Goal: Task Accomplishment & Management: Complete application form

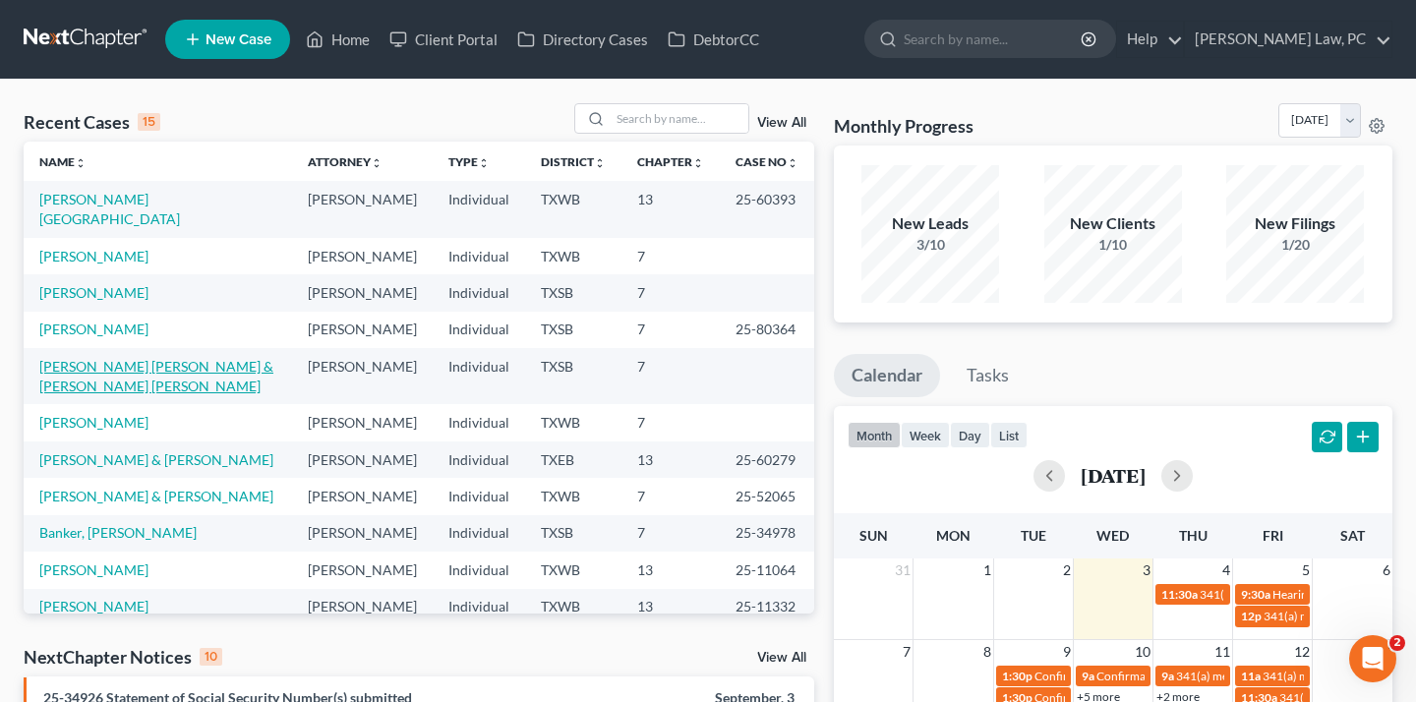
click at [205, 394] on link "[PERSON_NAME] [PERSON_NAME] & [PERSON_NAME] [PERSON_NAME]" at bounding box center [156, 376] width 234 height 36
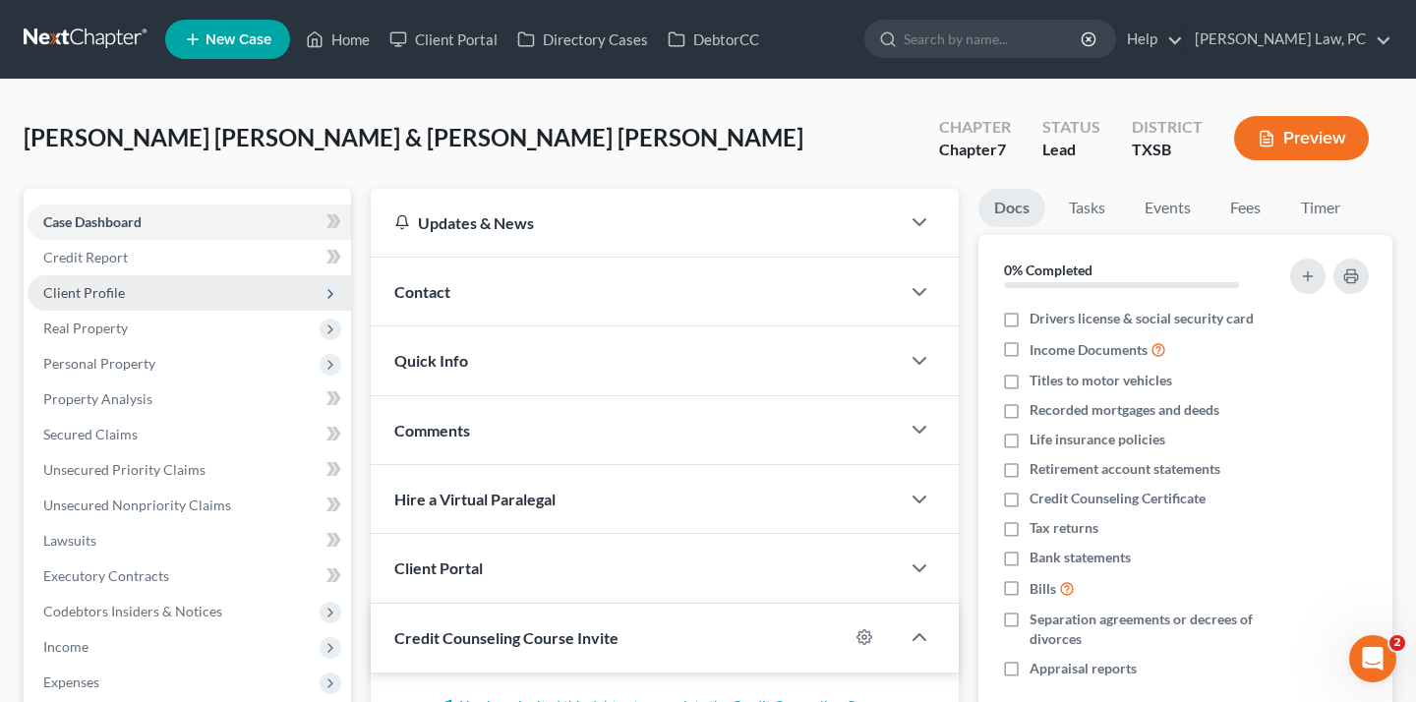
click at [210, 304] on span "Client Profile" at bounding box center [190, 292] width 324 height 35
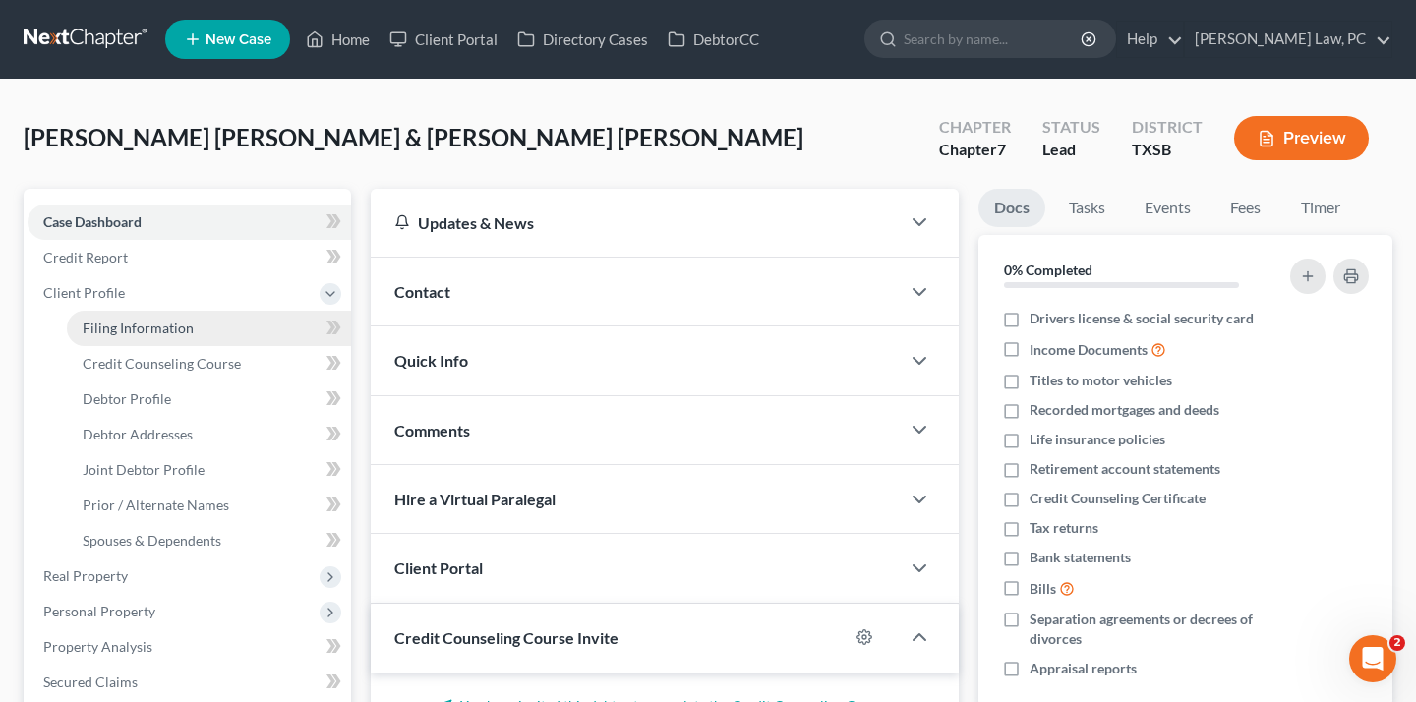
click at [212, 330] on link "Filing Information" at bounding box center [209, 328] width 284 height 35
select select "1"
select select "0"
select select "45"
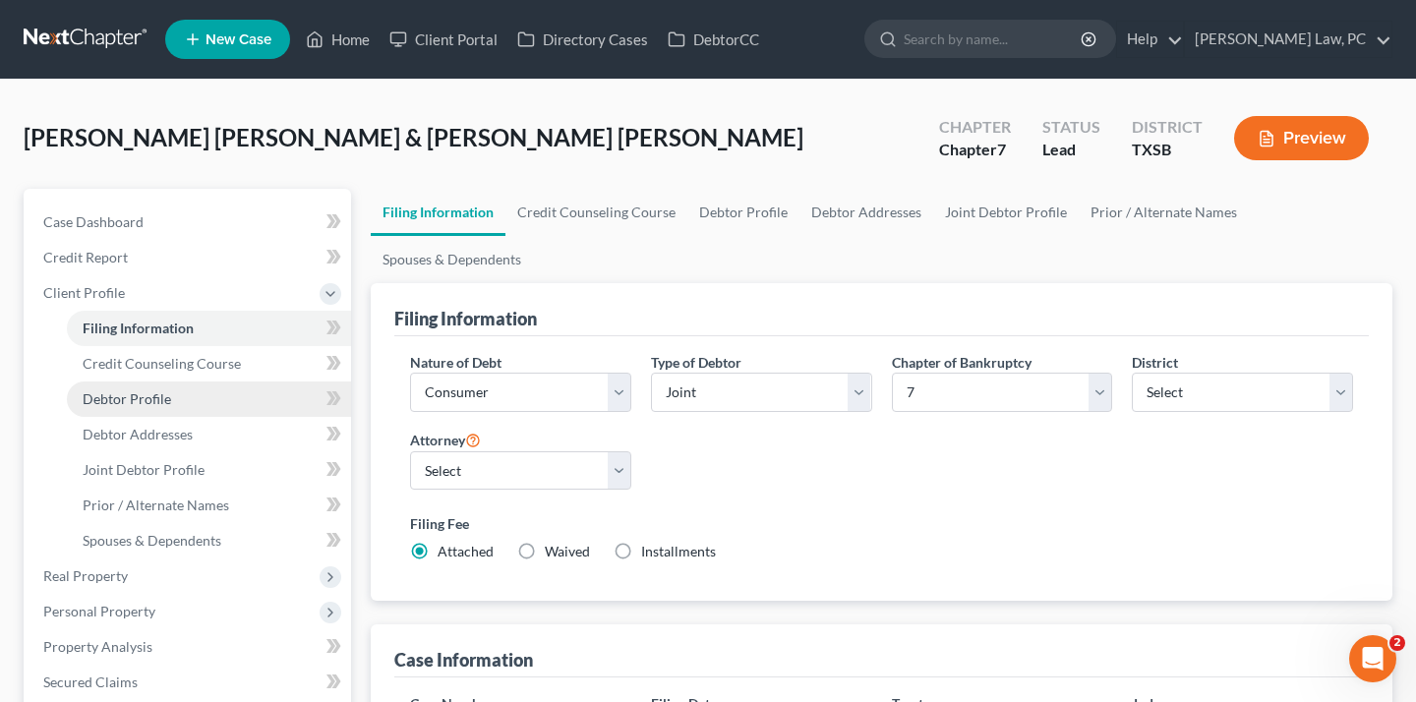
click at [199, 390] on link "Debtor Profile" at bounding box center [209, 399] width 284 height 35
select select "1"
select select "2"
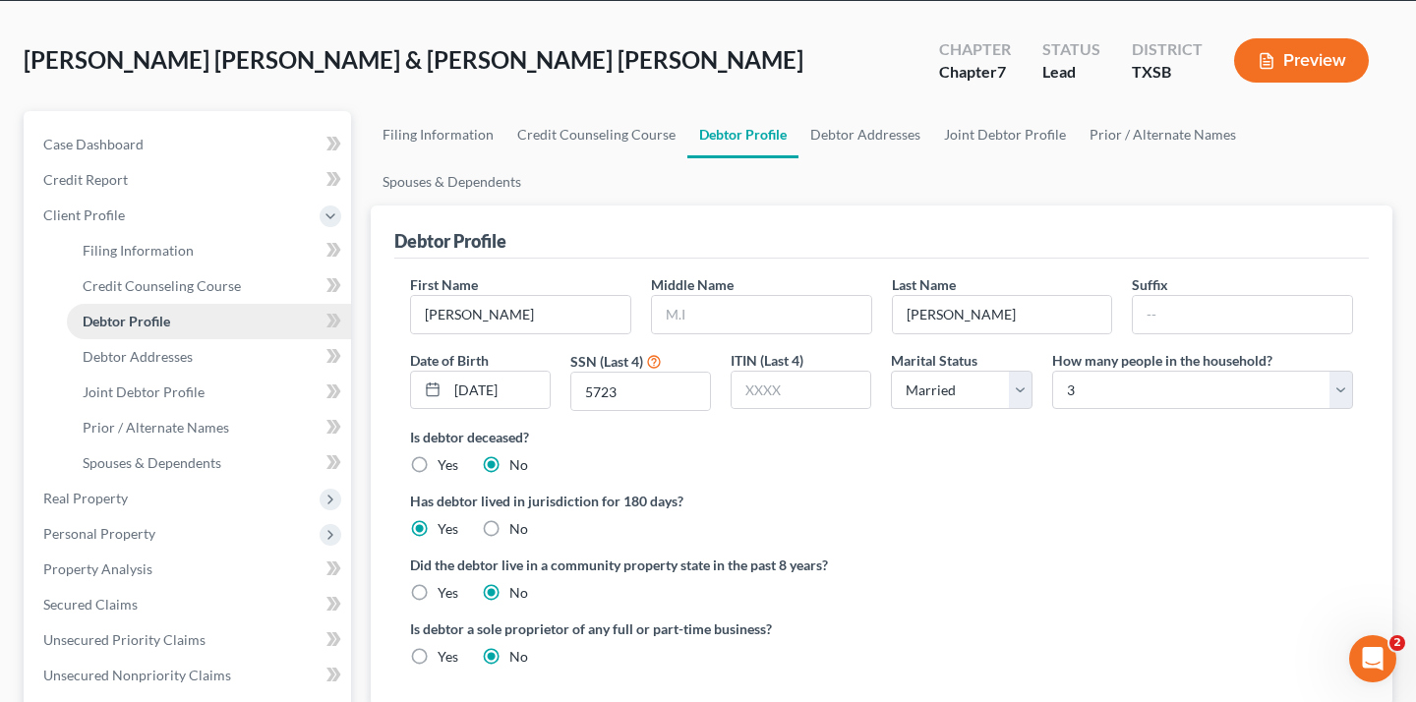
scroll to position [100, 0]
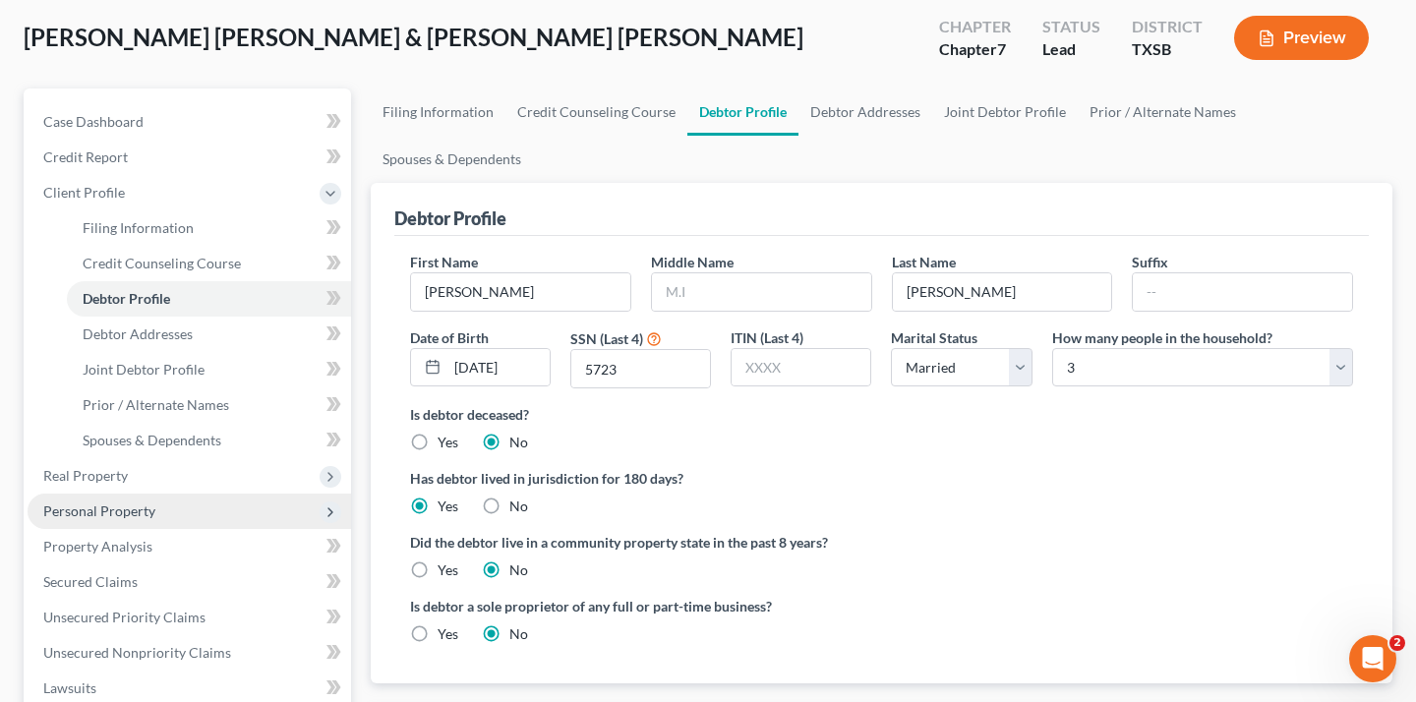
click at [193, 501] on span "Personal Property" at bounding box center [190, 511] width 324 height 35
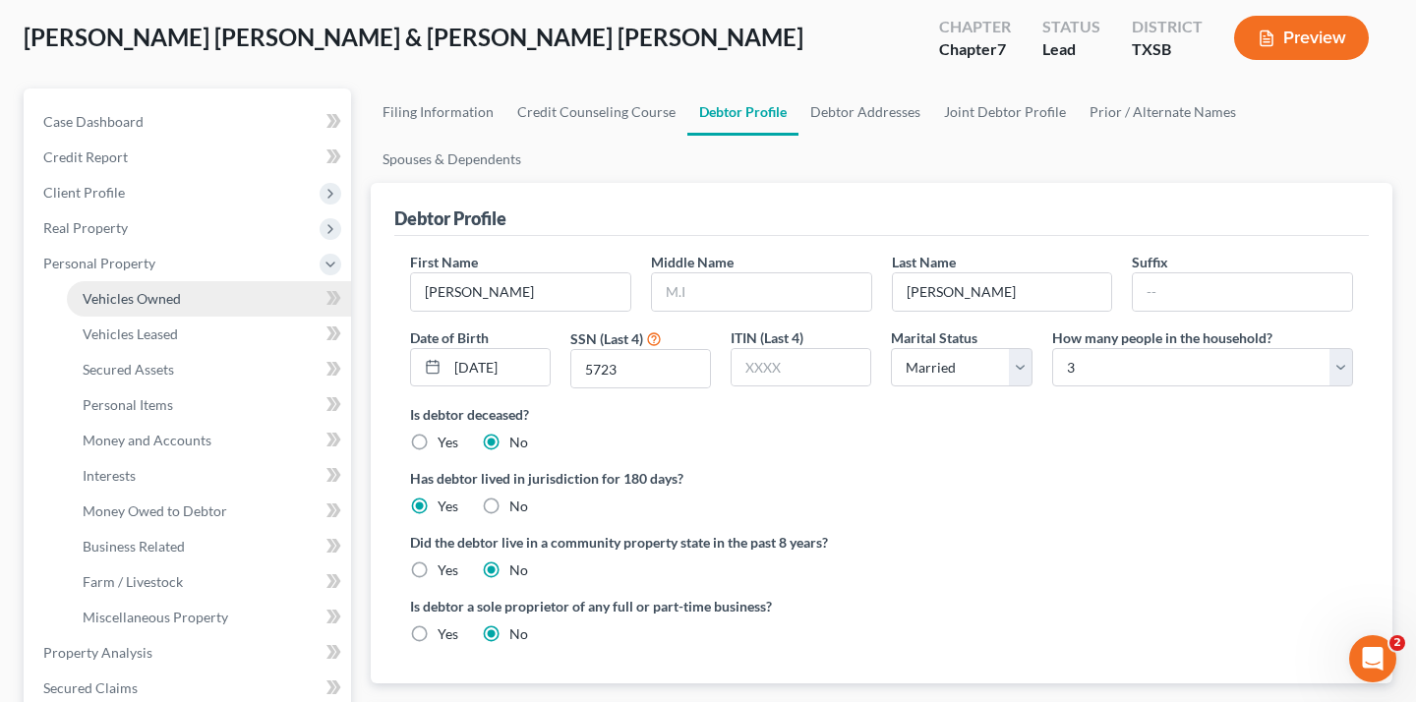
click at [183, 297] on link "Vehicles Owned" at bounding box center [209, 298] width 284 height 35
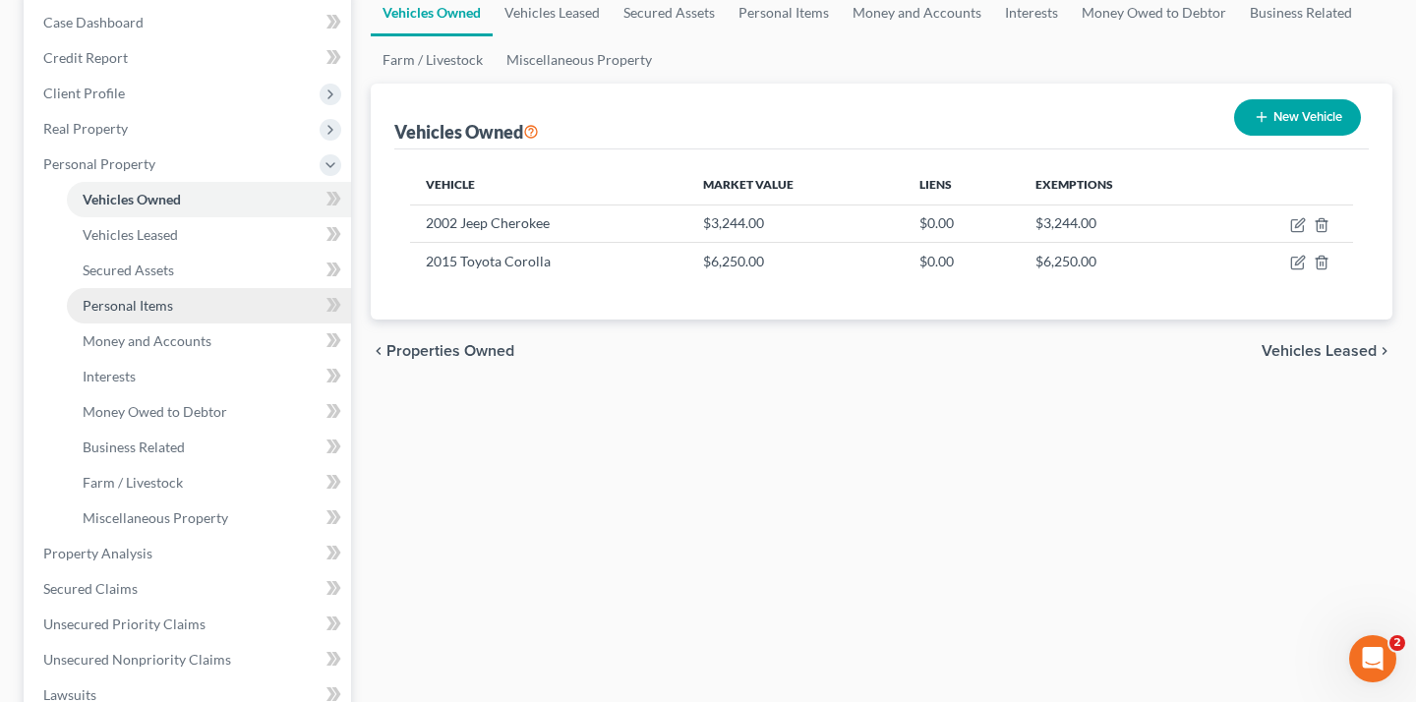
scroll to position [219, 0]
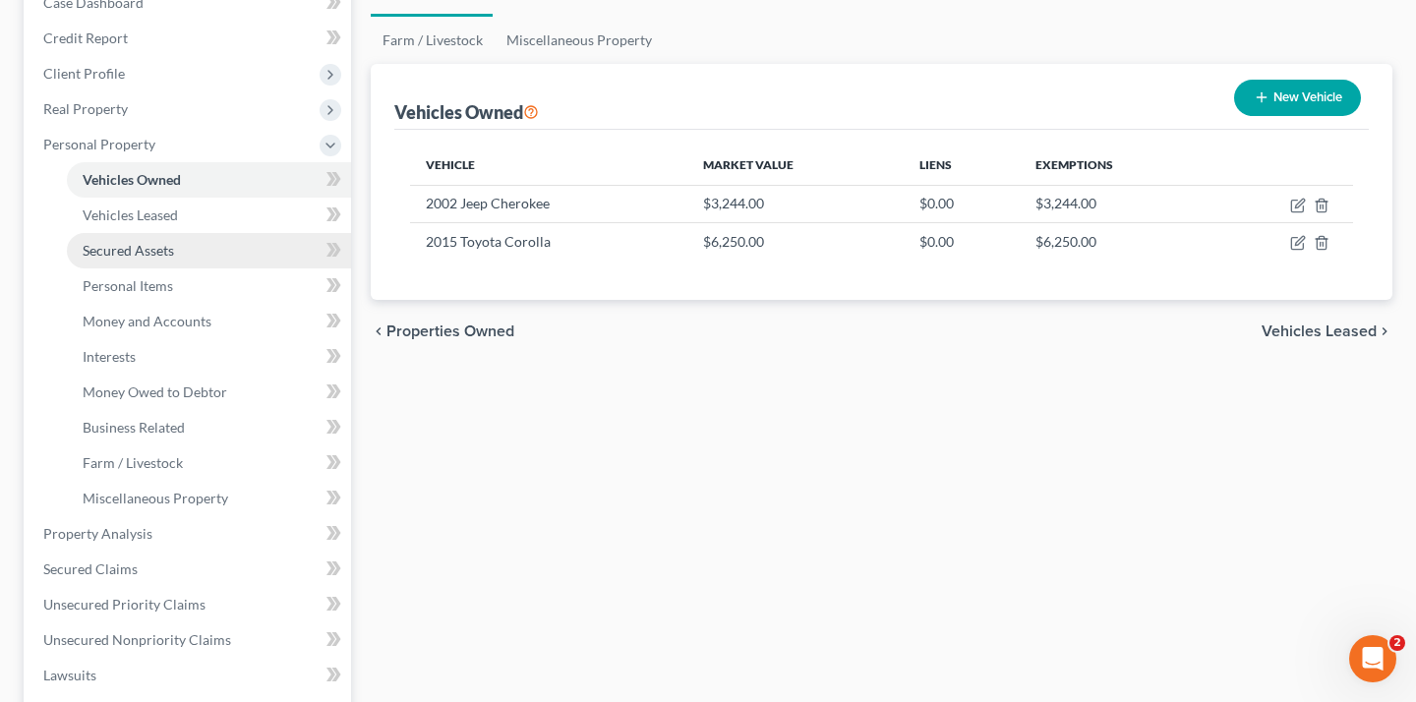
click at [152, 234] on link "Secured Assets" at bounding box center [209, 250] width 284 height 35
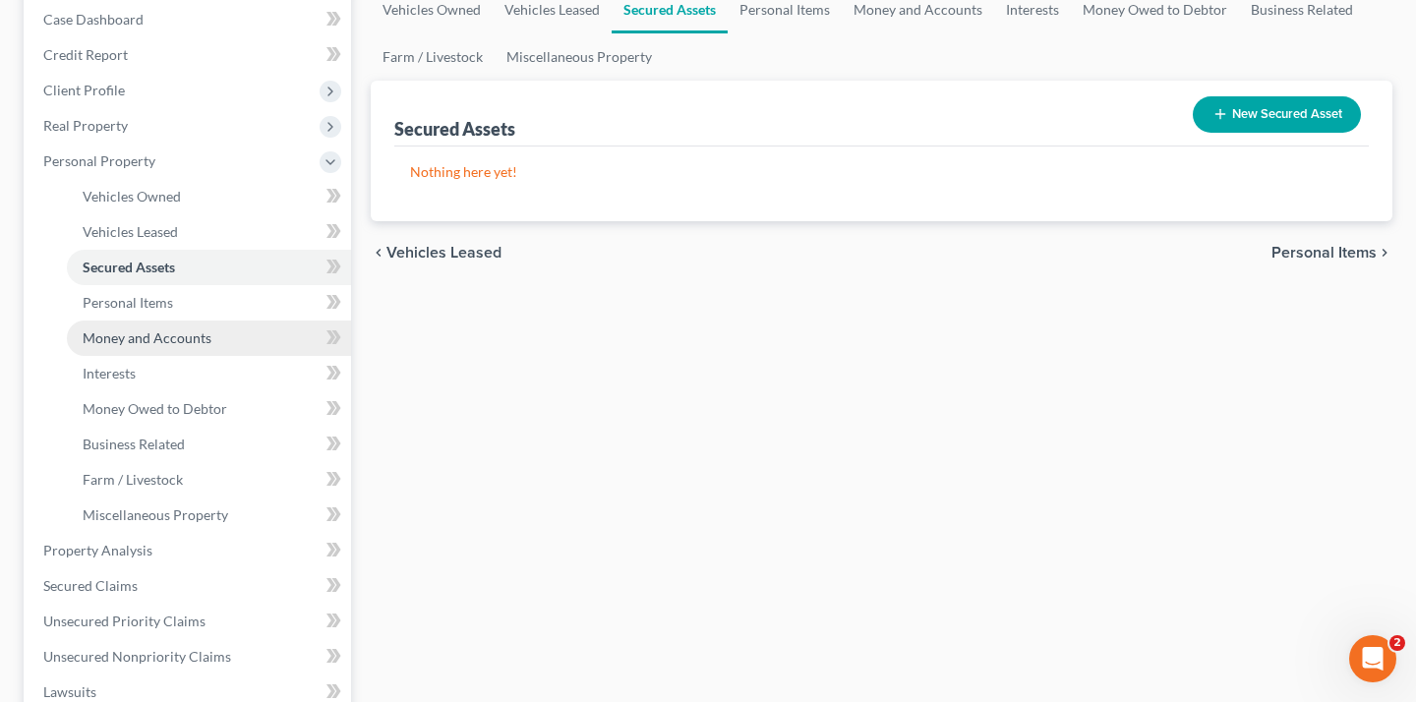
scroll to position [204, 0]
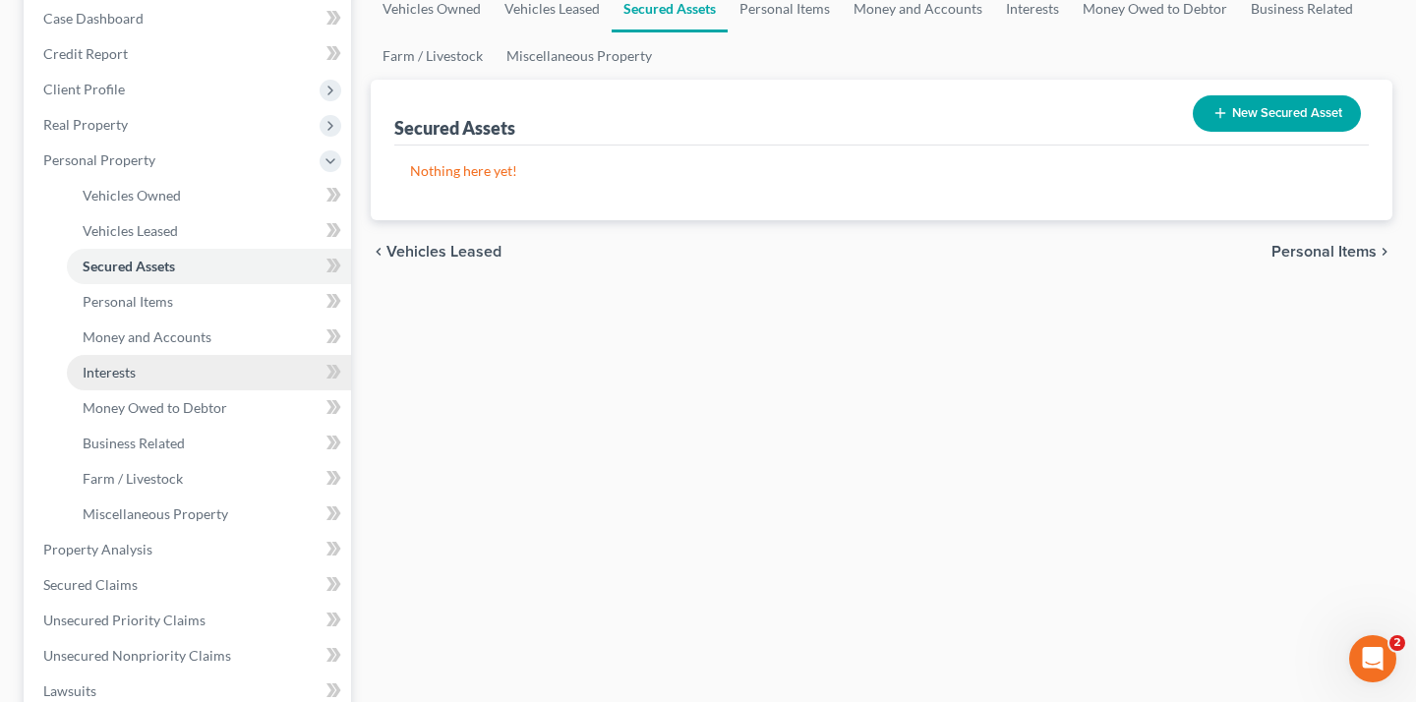
click at [138, 377] on link "Interests" at bounding box center [209, 372] width 284 height 35
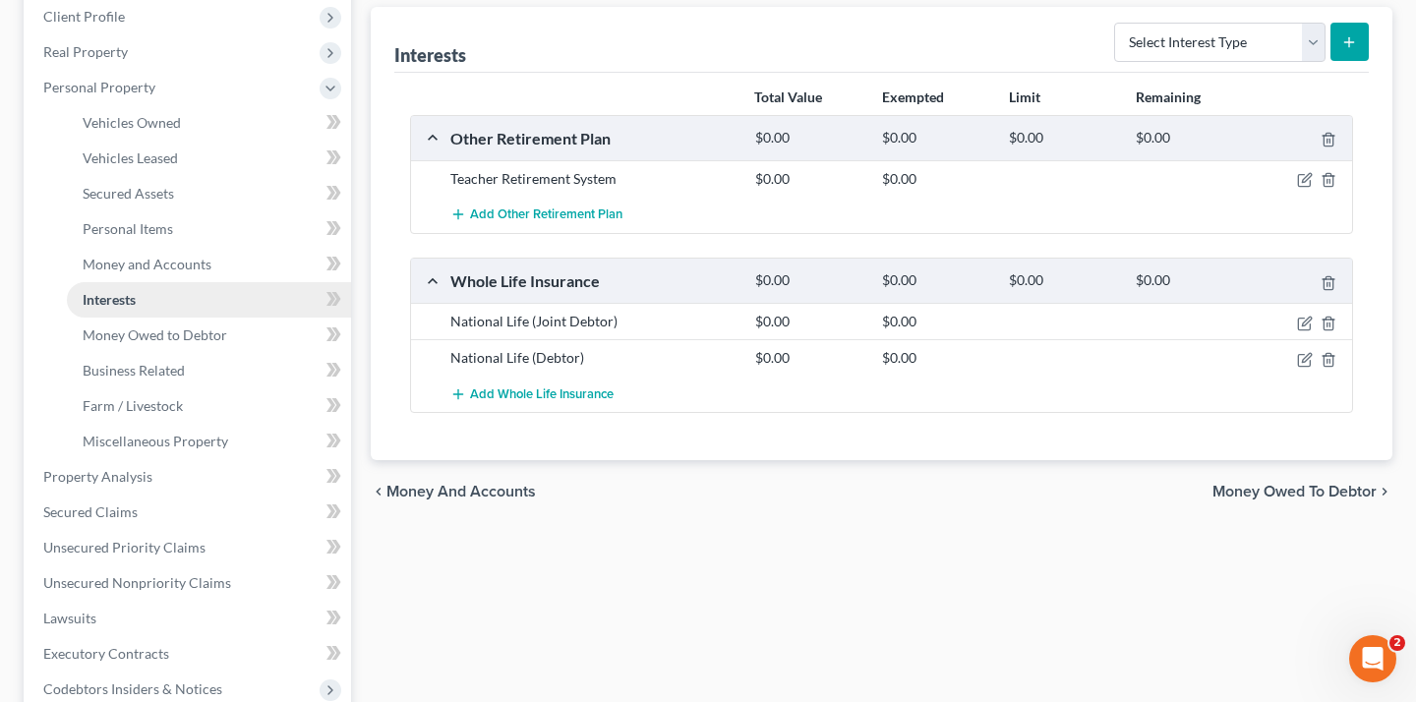
scroll to position [277, 0]
click at [136, 419] on link "Farm / Livestock" at bounding box center [209, 404] width 284 height 35
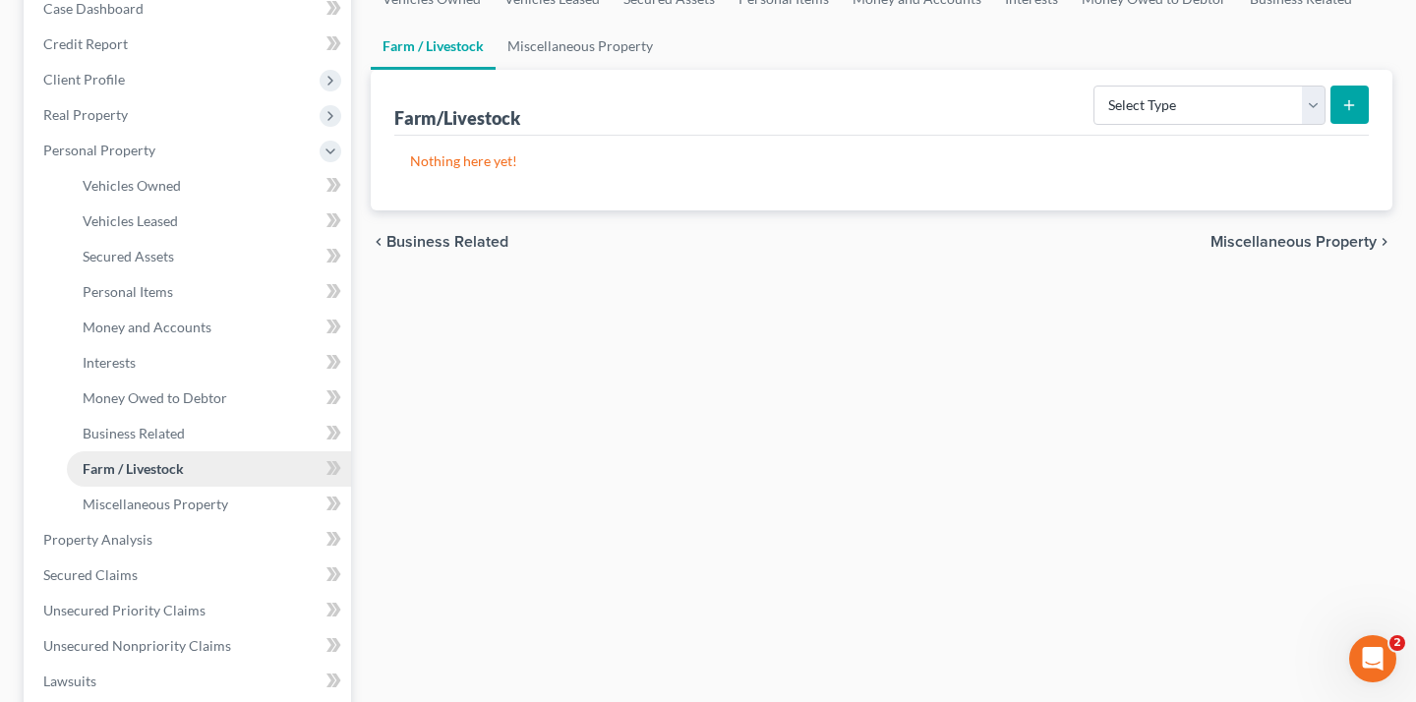
scroll to position [172, 0]
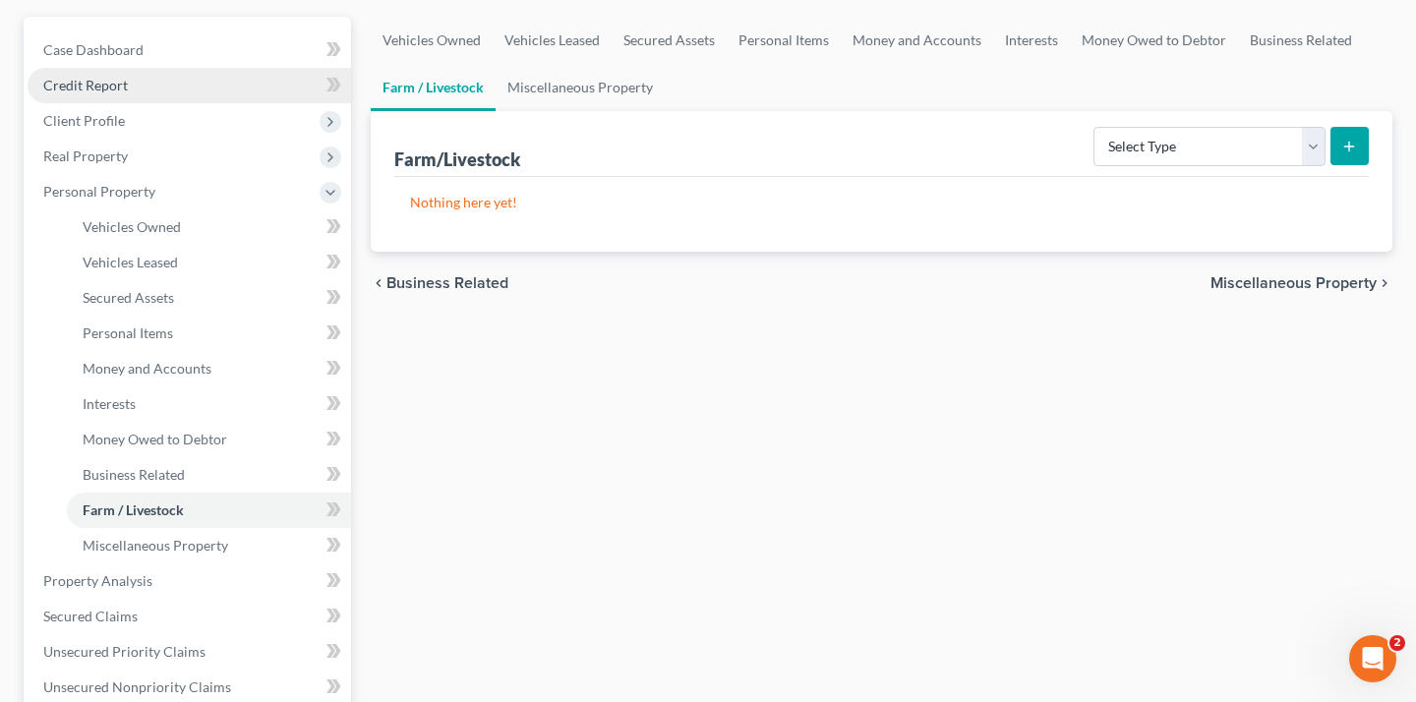
click at [111, 96] on link "Credit Report" at bounding box center [190, 85] width 324 height 35
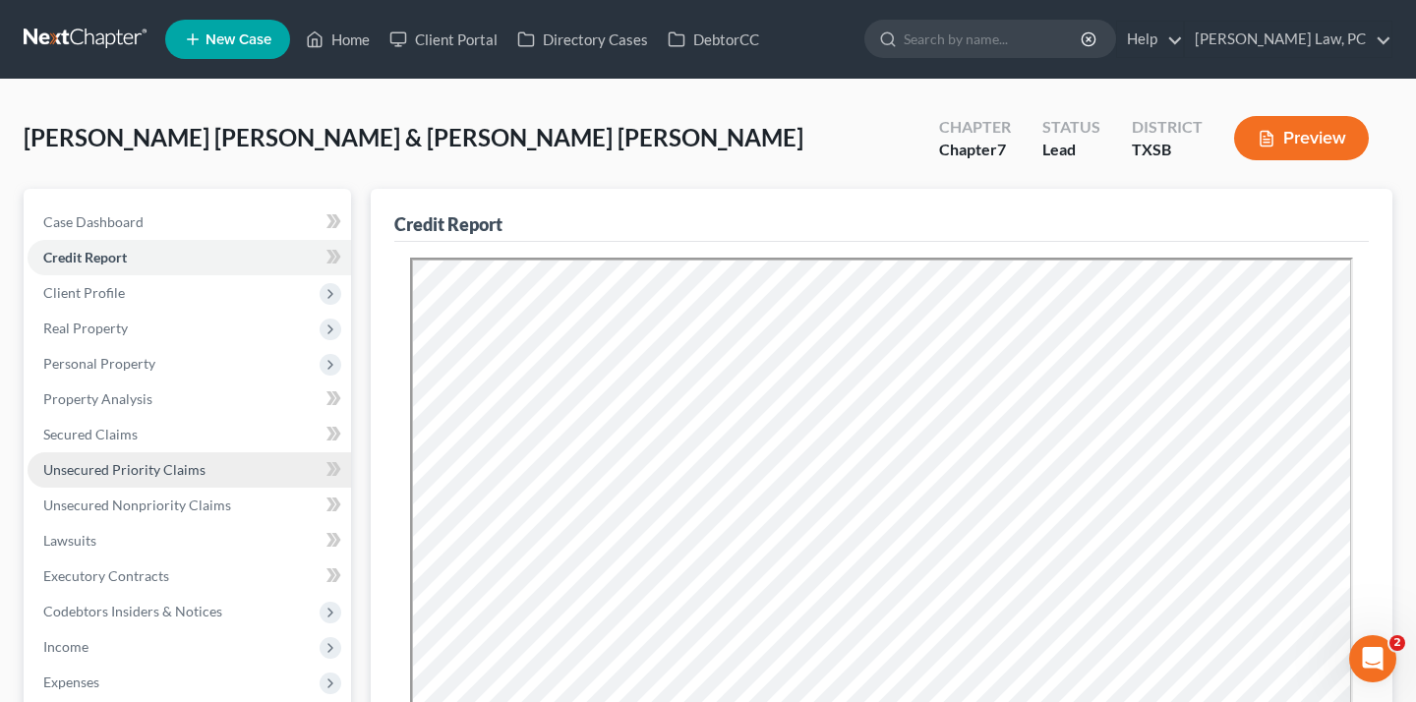
click at [127, 477] on span "Unsecured Priority Claims" at bounding box center [124, 469] width 162 height 17
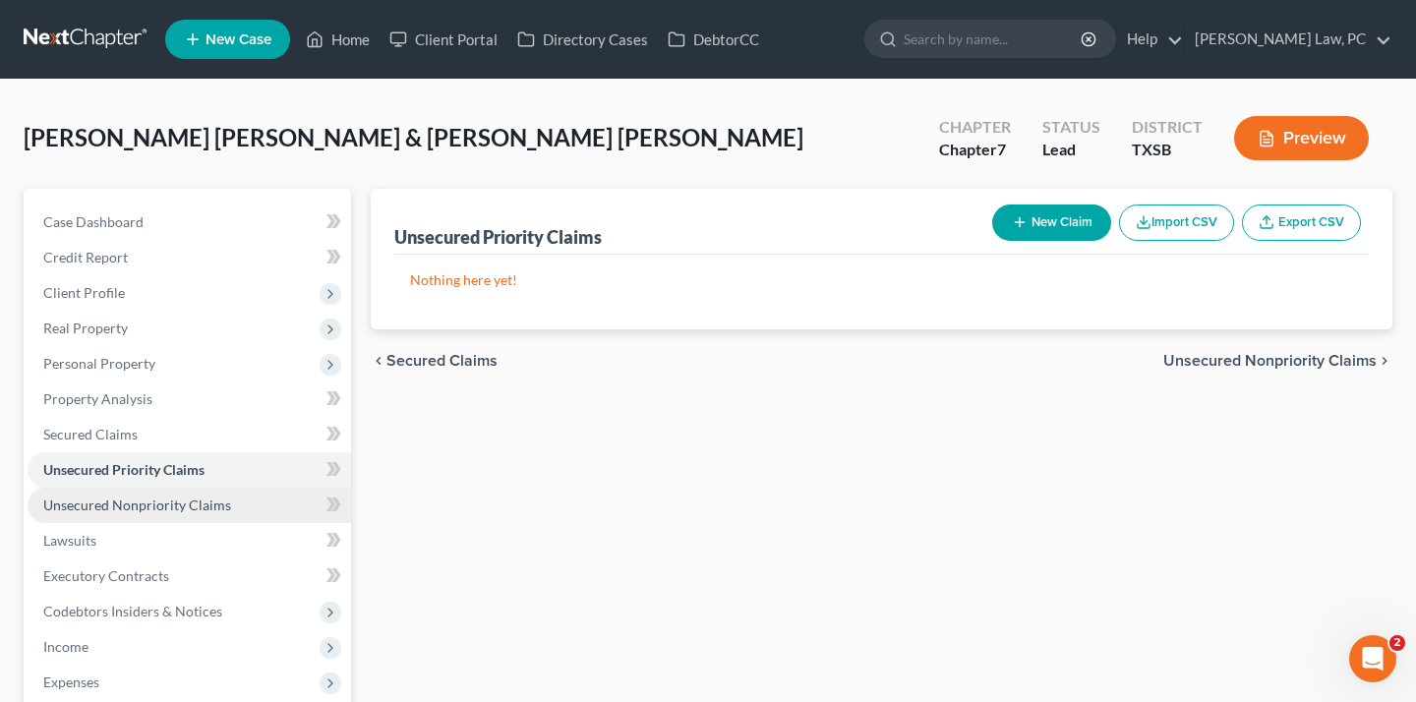
click at [154, 514] on link "Unsecured Nonpriority Claims" at bounding box center [190, 505] width 324 height 35
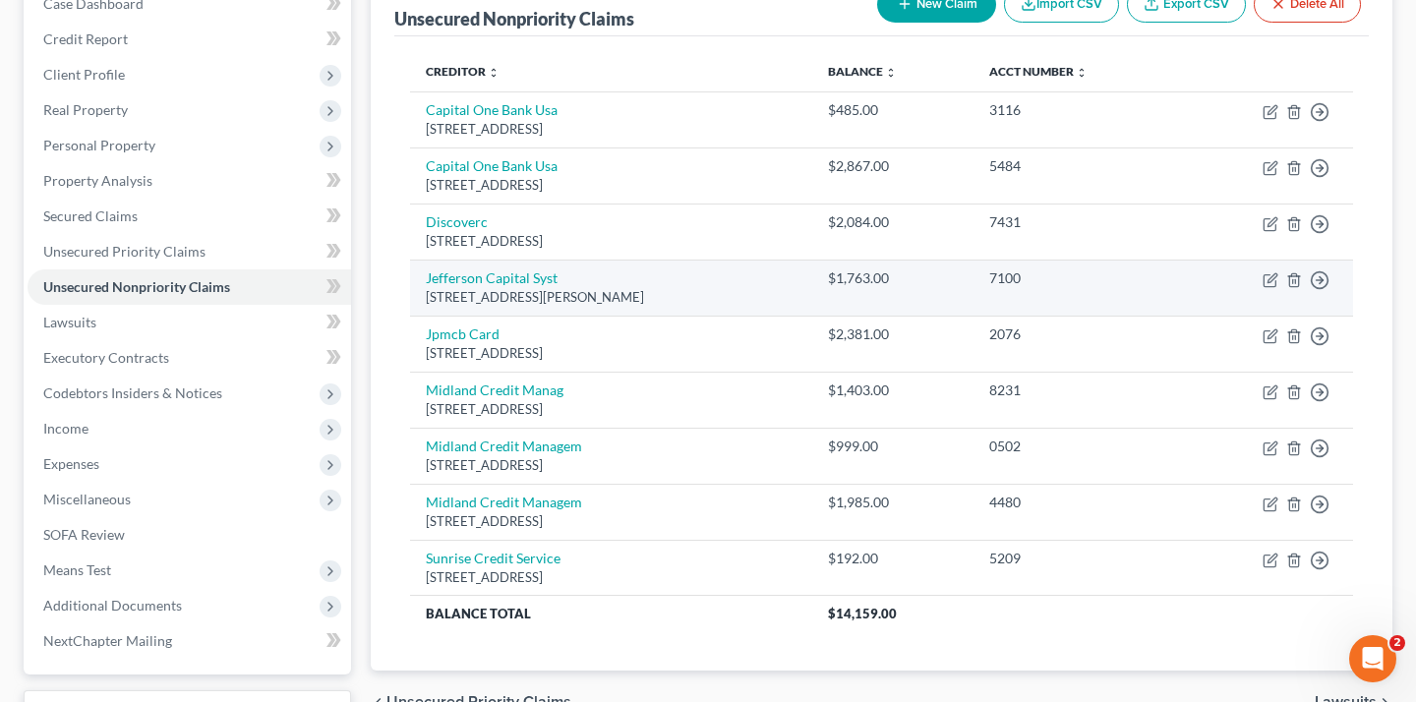
scroll to position [219, 0]
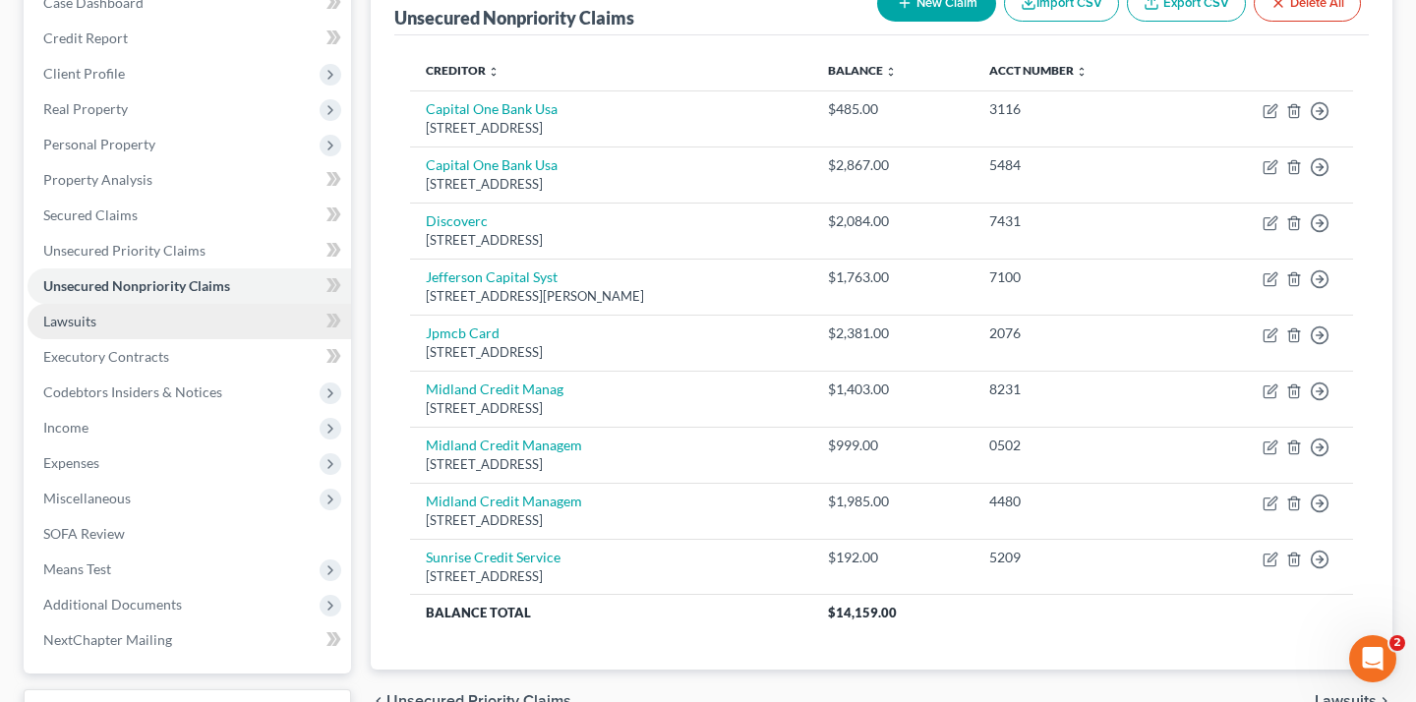
click at [100, 323] on link "Lawsuits" at bounding box center [190, 321] width 324 height 35
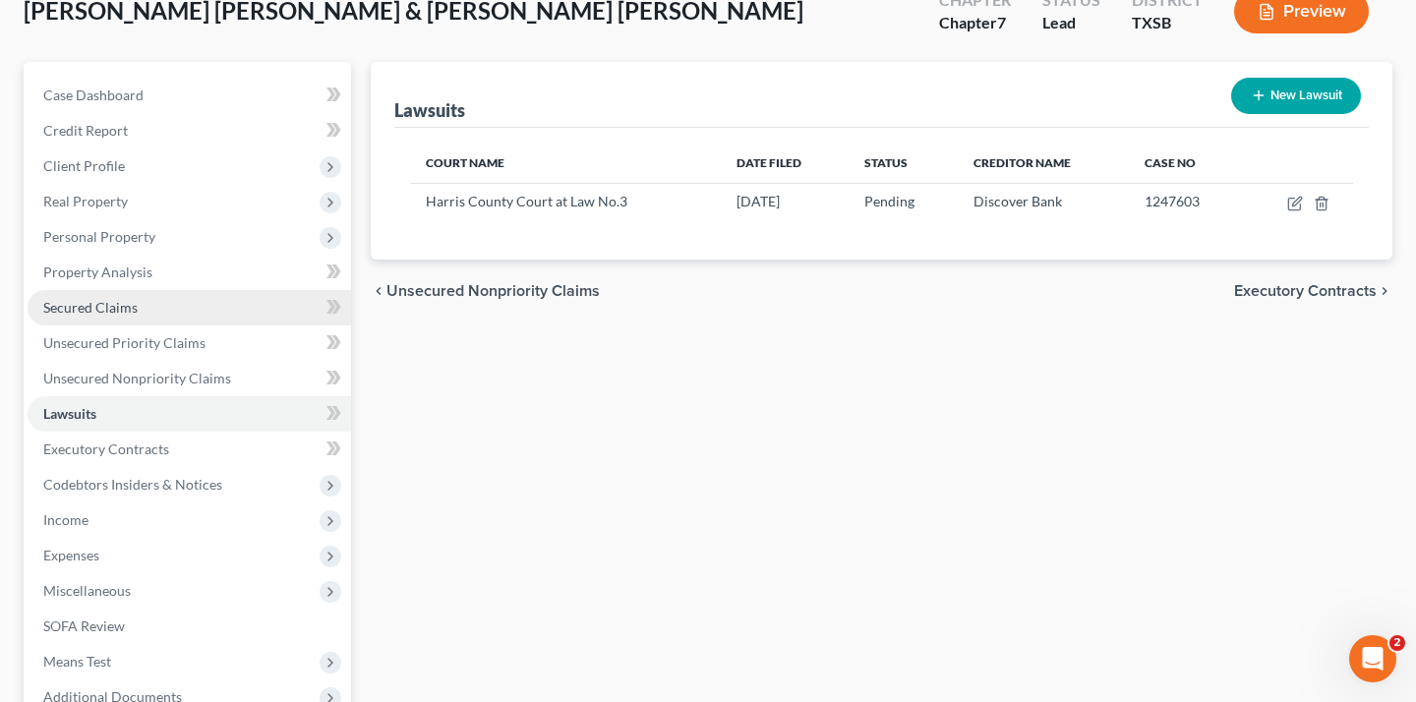
scroll to position [169, 0]
